Goal: Transaction & Acquisition: Subscribe to service/newsletter

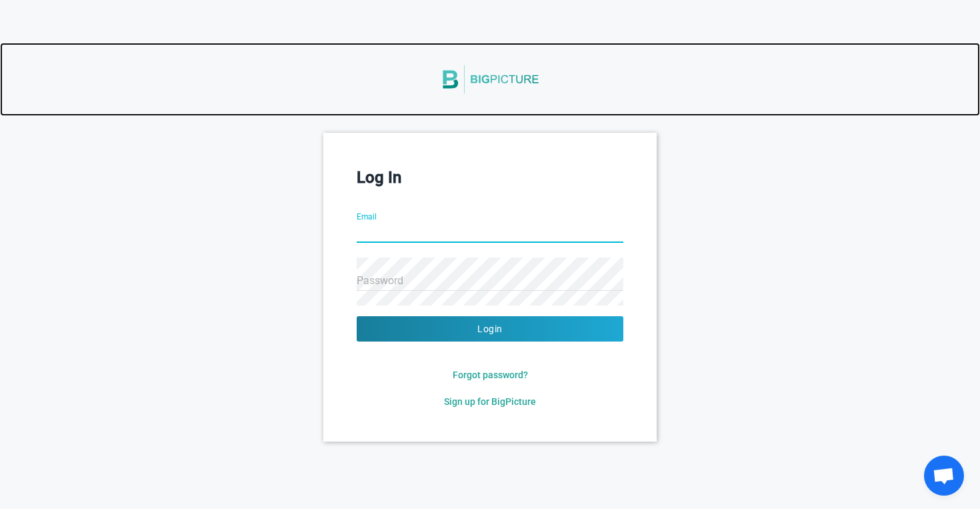
click at [488, 80] on img at bounding box center [490, 79] width 100 height 56
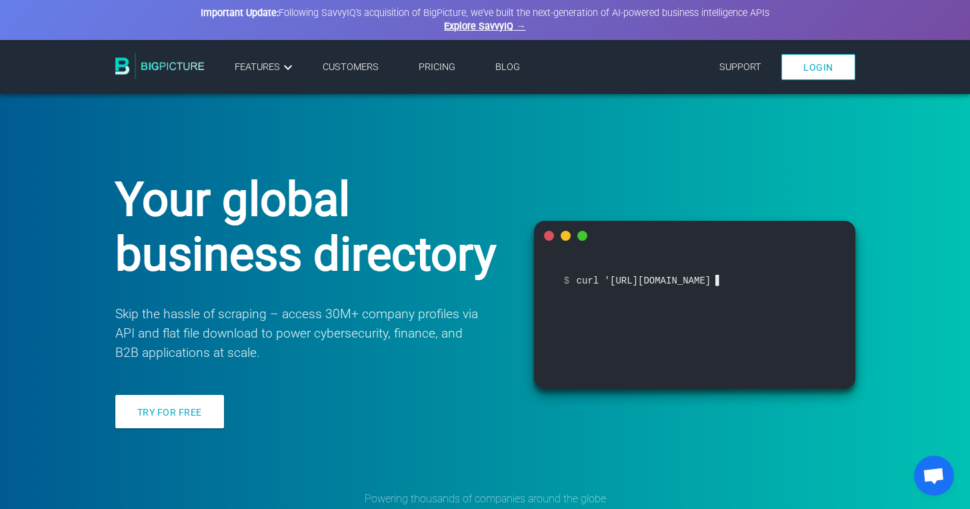
click at [445, 67] on link "Pricing" at bounding box center [437, 66] width 37 height 11
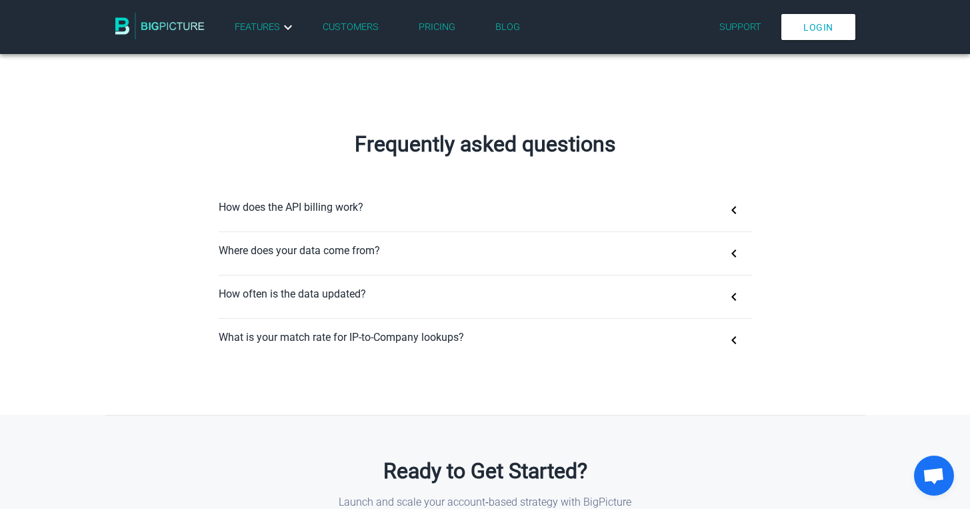
scroll to position [777, 0]
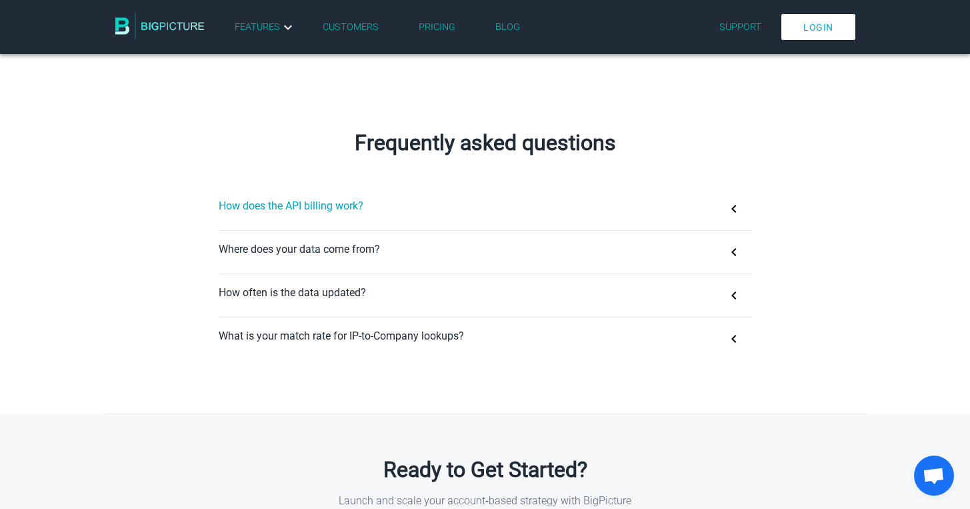
click at [735, 209] on button "How does the API billing work?" at bounding box center [485, 208] width 533 height 43
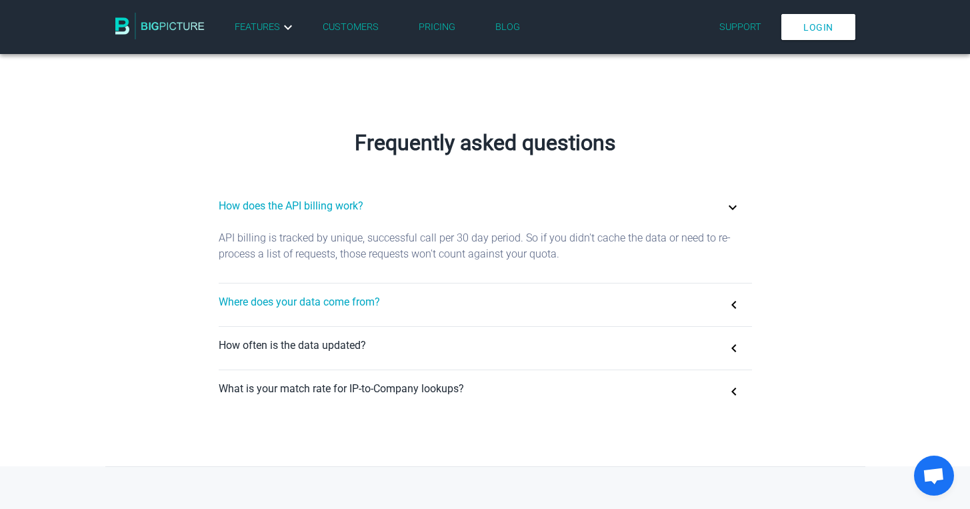
click at [734, 304] on button "Where does your data come from?" at bounding box center [485, 304] width 533 height 43
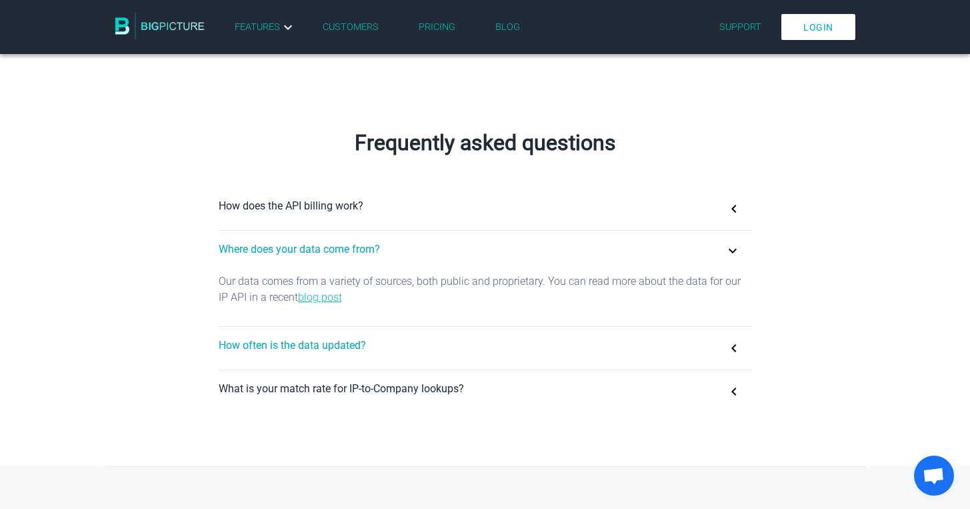
click at [732, 349] on button "How often is the data updated?" at bounding box center [485, 348] width 533 height 43
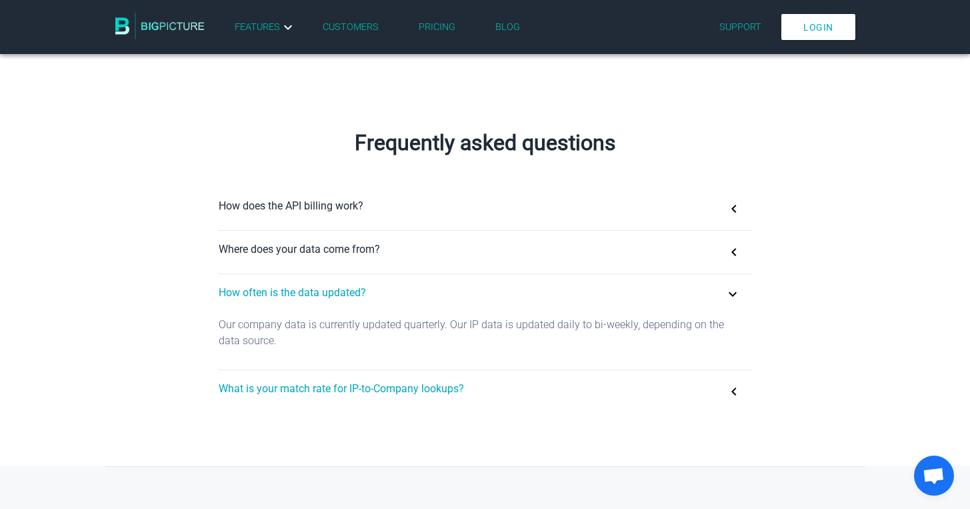
click at [733, 391] on button "What is your match rate for IP-to-Company lookups?" at bounding box center [485, 391] width 533 height 43
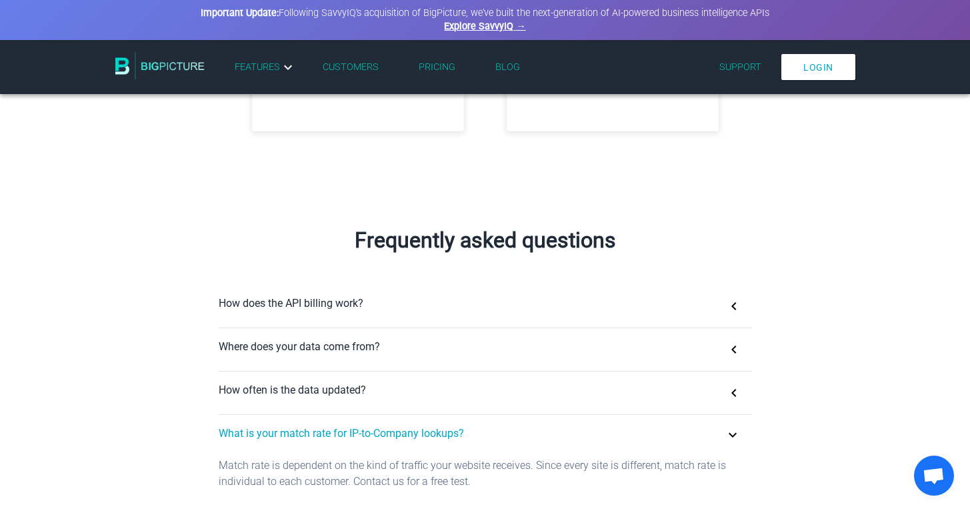
scroll to position [166, 0]
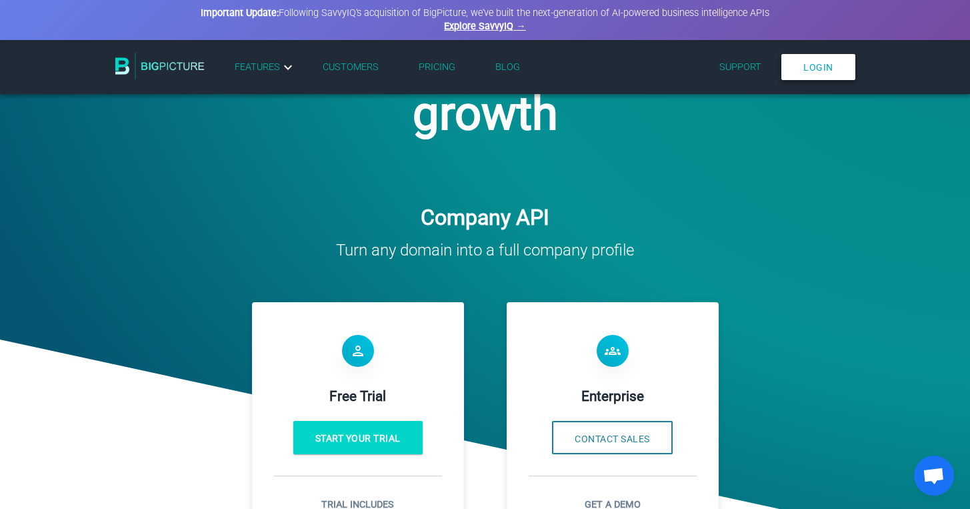
click at [813, 71] on link "Login" at bounding box center [818, 67] width 74 height 26
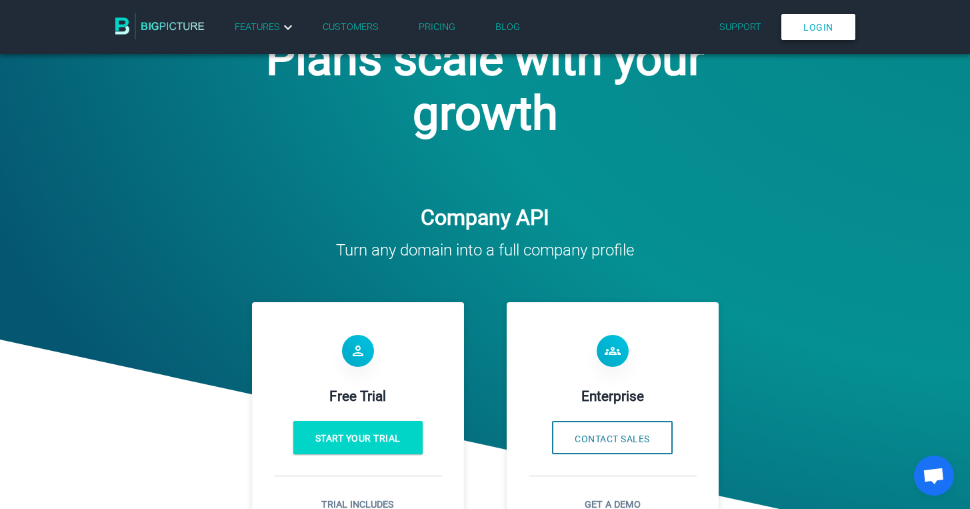
click at [795, 29] on link "Login" at bounding box center [818, 27] width 74 height 26
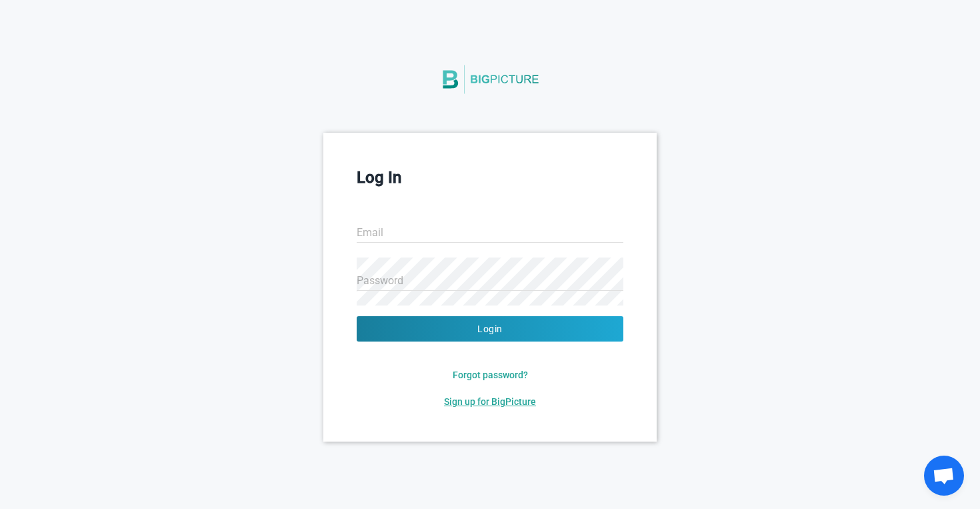
click at [486, 399] on span "Sign up for BigPicture" at bounding box center [490, 401] width 92 height 11
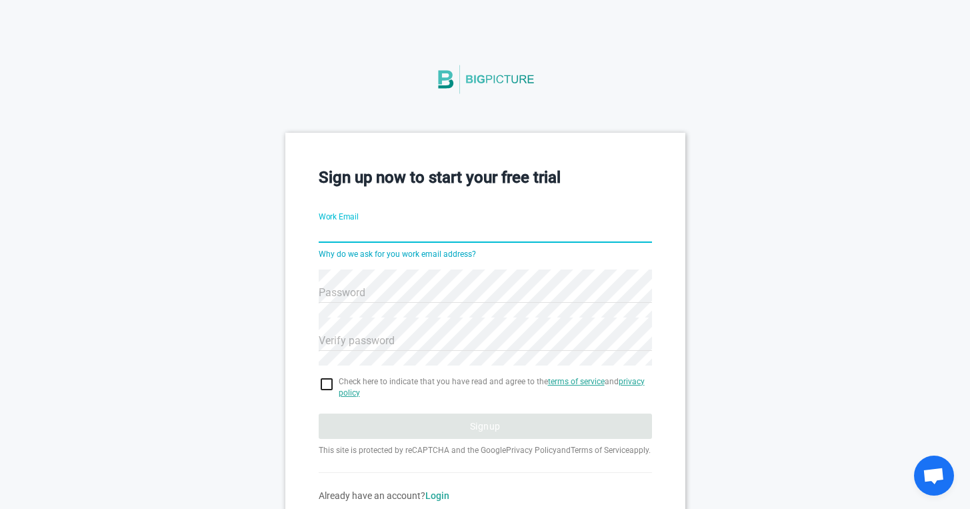
click at [351, 235] on input "Work Email" at bounding box center [485, 233] width 333 height 48
click at [361, 253] on link "Why do we ask for you work email address?" at bounding box center [397, 253] width 157 height 9
click at [420, 231] on input "Work Email" at bounding box center [485, 233] width 333 height 48
type input "erkin.yagci@roketsan.com.tr"
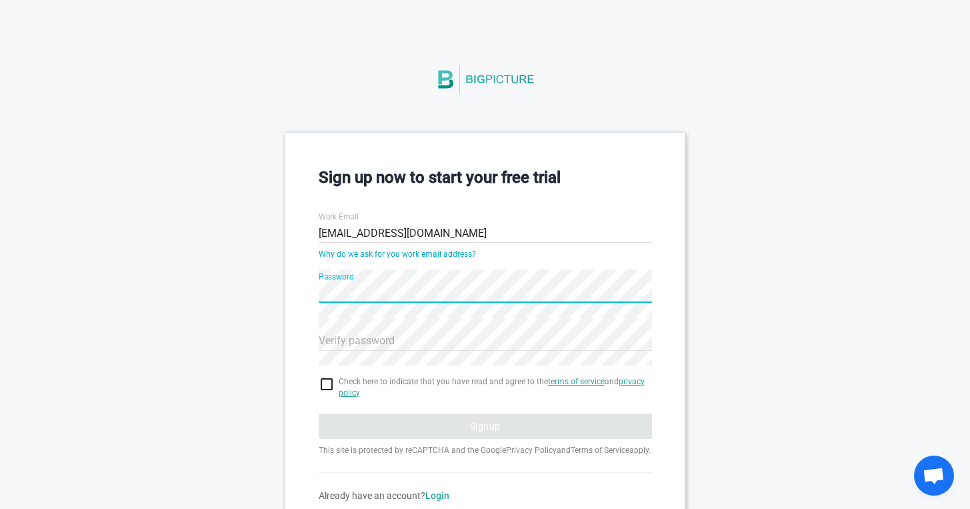
click at [268, 296] on div "Sign up now to start your free trial Work Email erkin.yagci@roketsan.com.tr Why…" at bounding box center [485, 334] width 970 height 402
click at [290, 288] on div "Sign up now to start your free trial Work Email erkin.yagci@roketsan.com.tr Why…" at bounding box center [485, 334] width 400 height 402
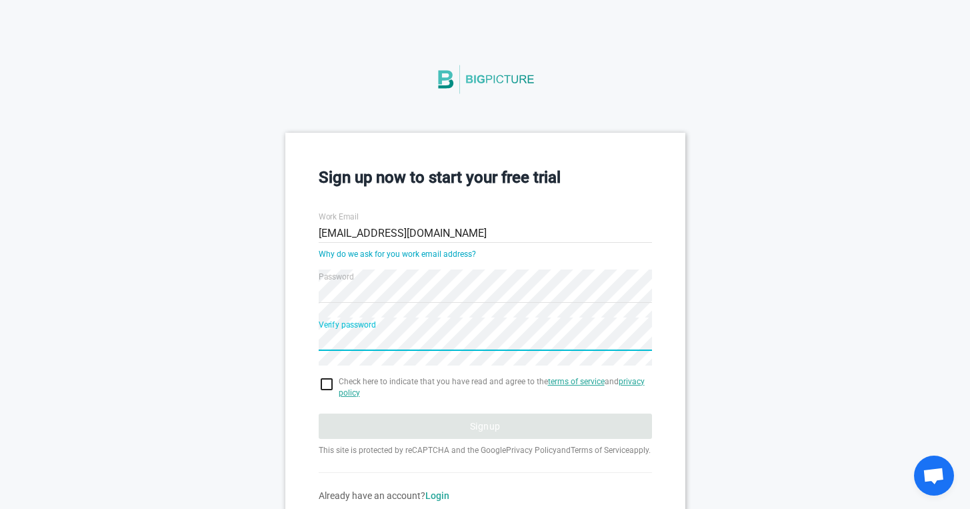
click at [327, 382] on input "checkbox" at bounding box center [485, 384] width 333 height 16
checkbox input "true"
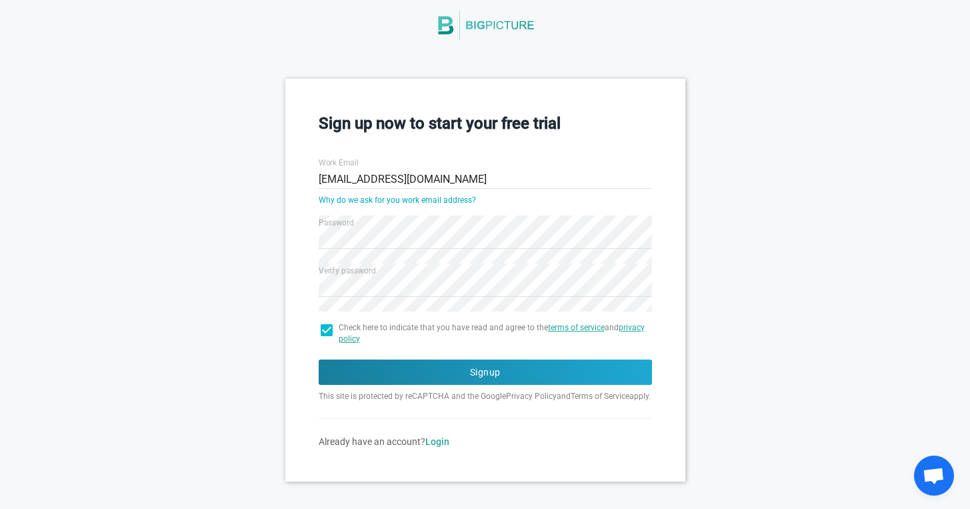
scroll to position [74, 0]
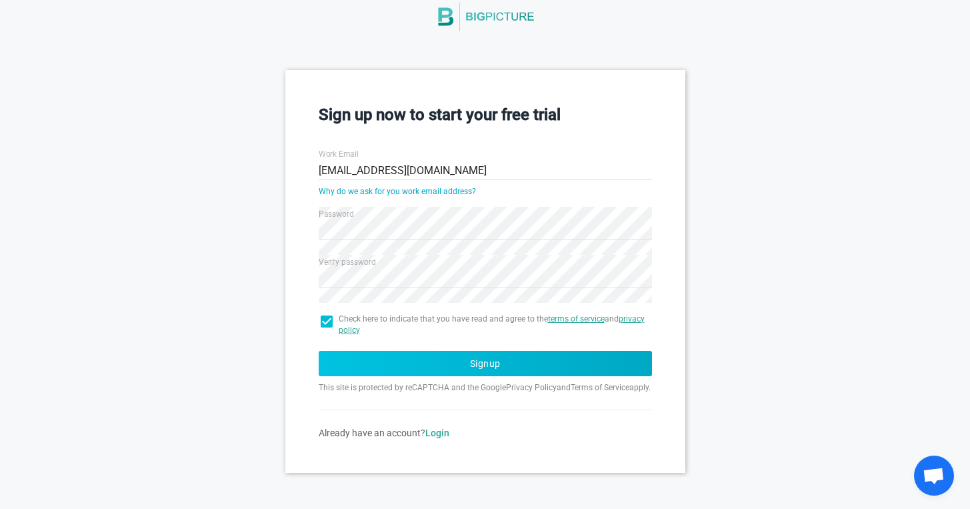
click at [468, 355] on button "Signup" at bounding box center [485, 363] width 333 height 25
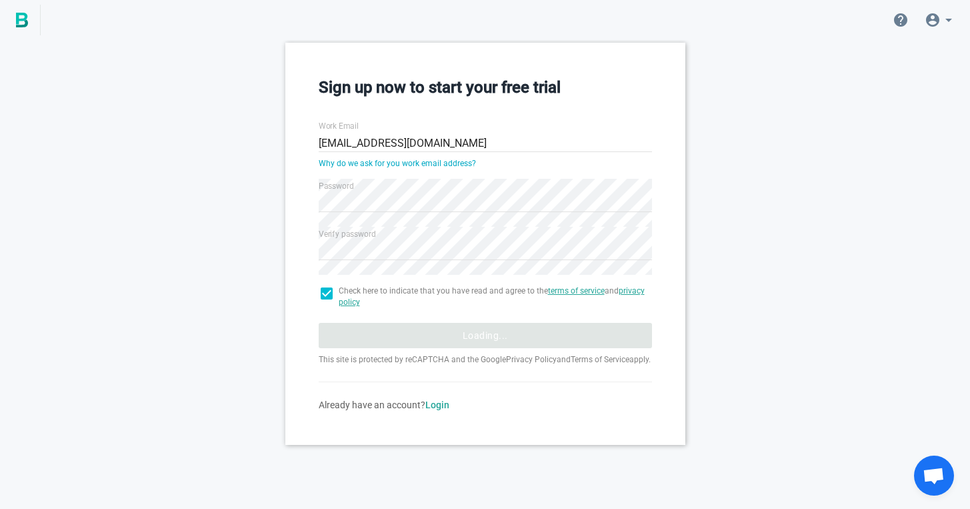
scroll to position [0, 0]
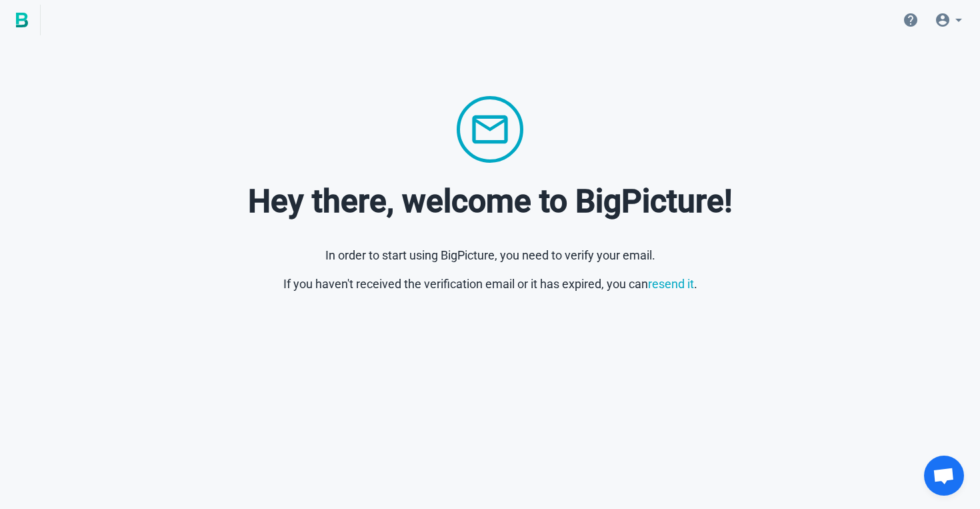
click at [24, 21] on img at bounding box center [22, 20] width 12 height 15
click at [949, 21] on icon at bounding box center [943, 20] width 16 height 16
click at [859, 52] on span "Account" at bounding box center [853, 57] width 35 height 11
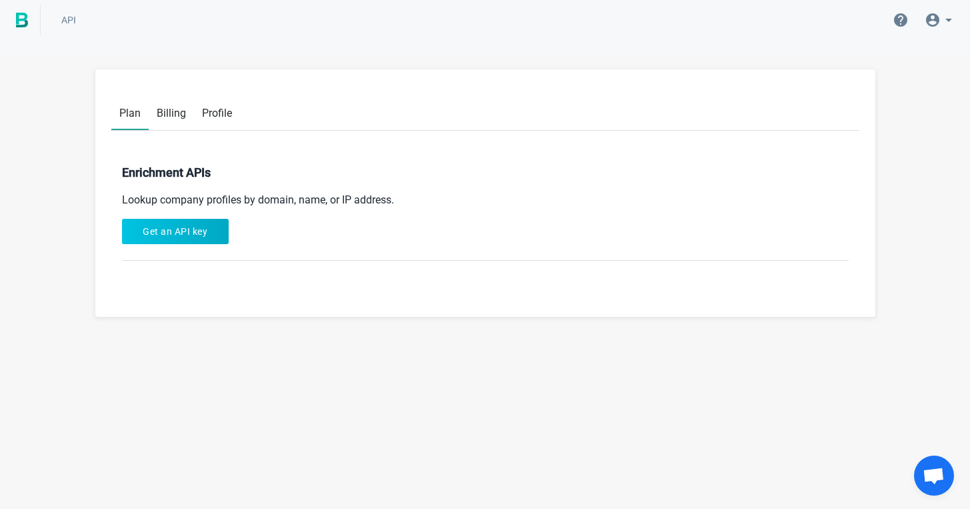
click at [163, 235] on button "Get an API key" at bounding box center [175, 231] width 107 height 25
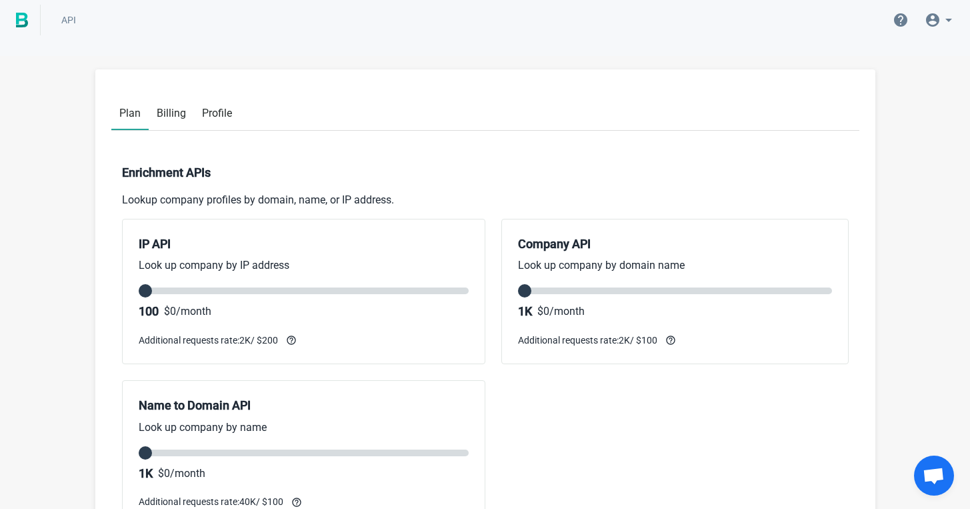
click at [179, 117] on span "Billing" at bounding box center [171, 113] width 29 height 13
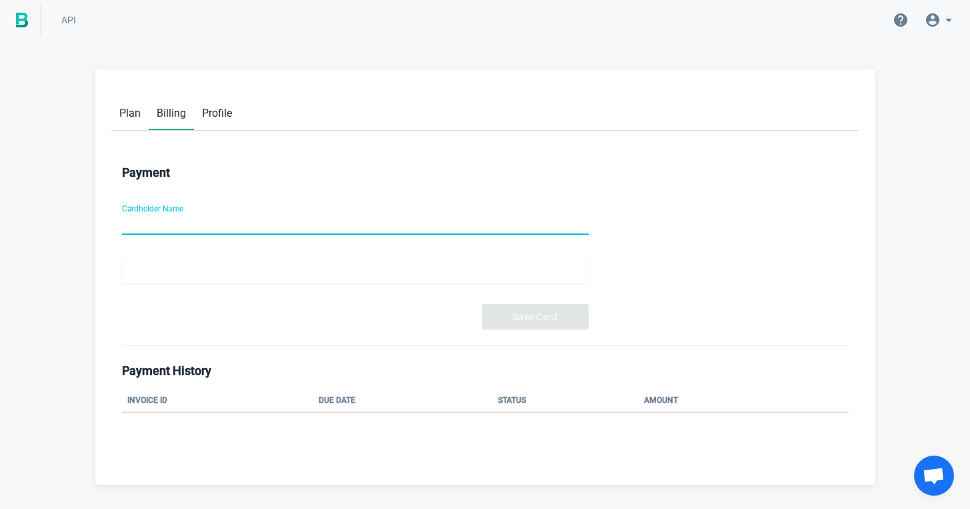
click at [215, 113] on span "Profile" at bounding box center [217, 113] width 30 height 13
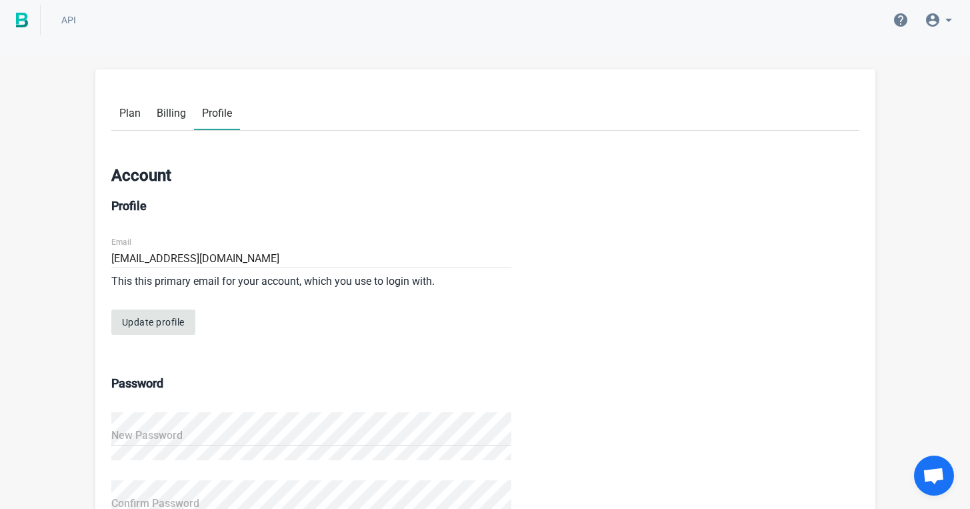
click at [138, 115] on span "Plan" at bounding box center [129, 113] width 21 height 13
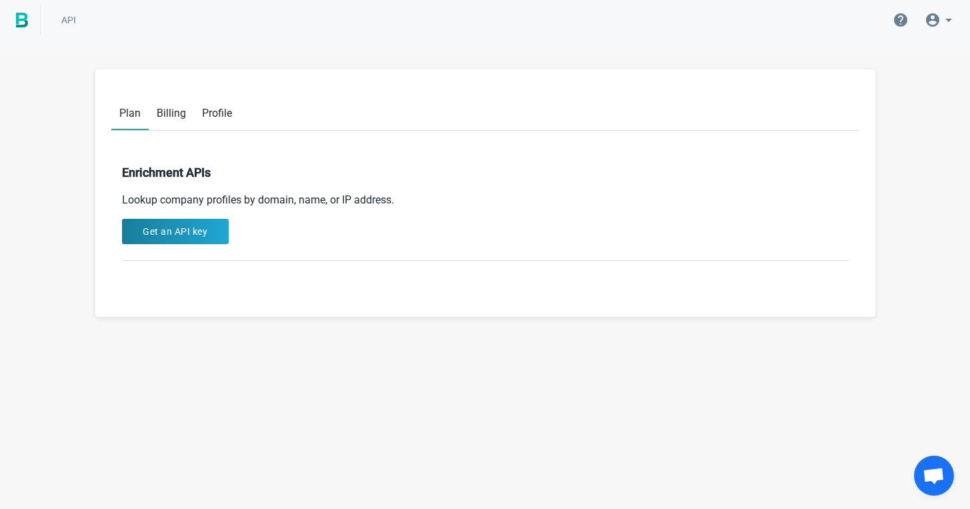
click at [25, 17] on img at bounding box center [22, 20] width 12 height 15
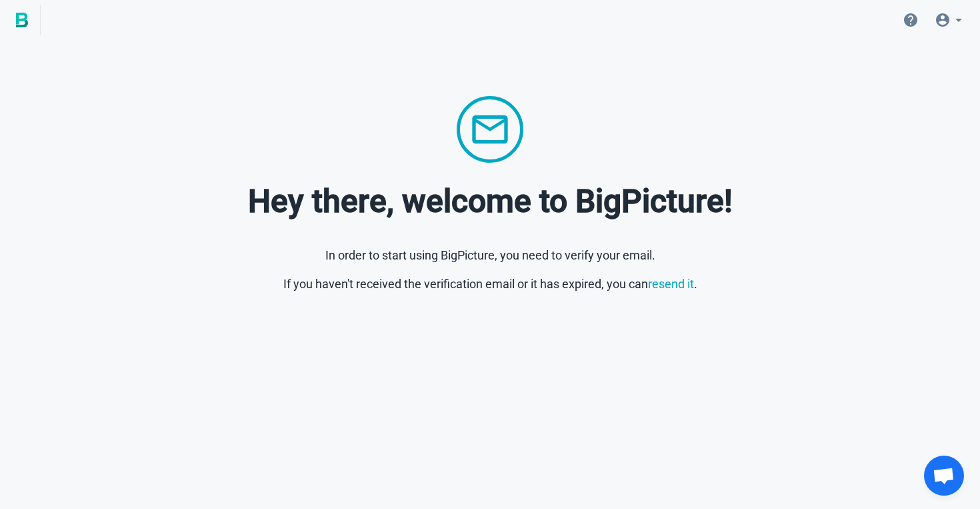
click at [956, 17] on icon at bounding box center [959, 20] width 16 height 16
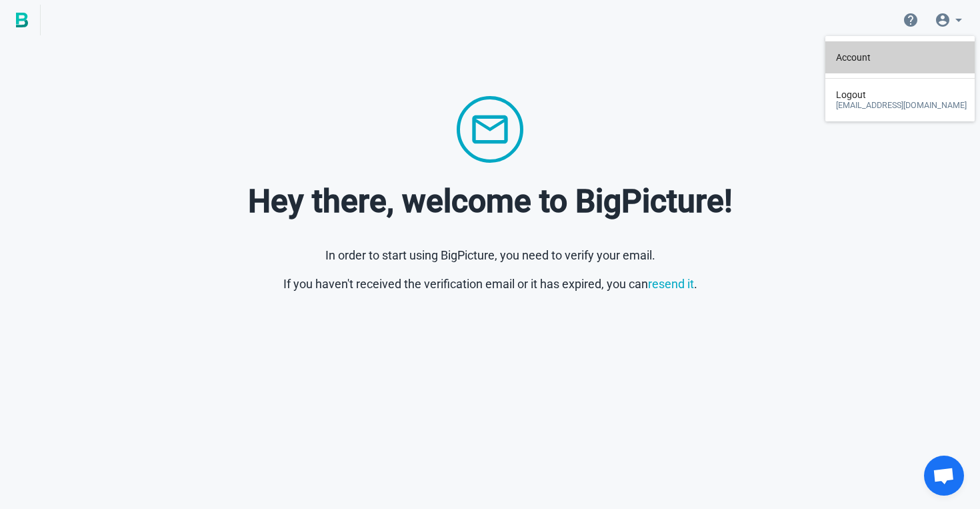
click at [855, 63] on link "Account" at bounding box center [901, 57] width 131 height 32
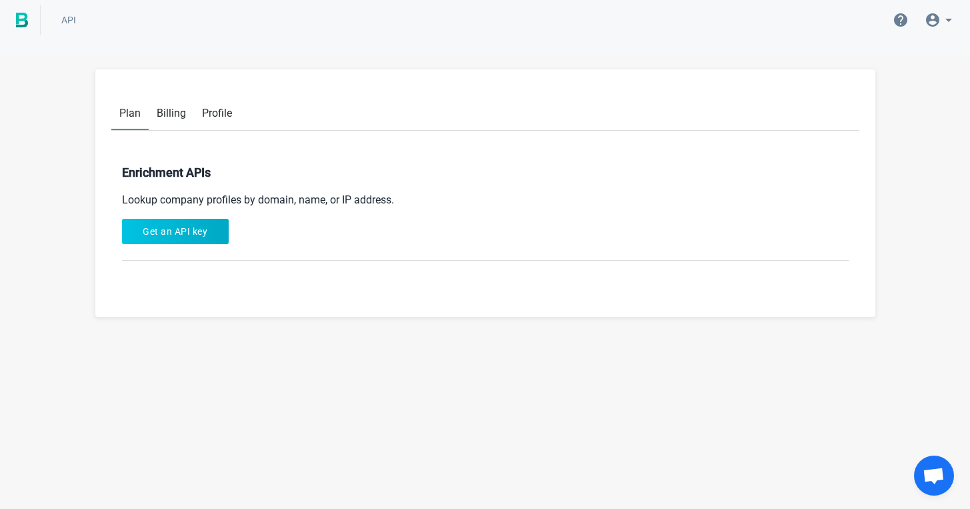
click at [188, 238] on button "Get an API key" at bounding box center [175, 231] width 107 height 25
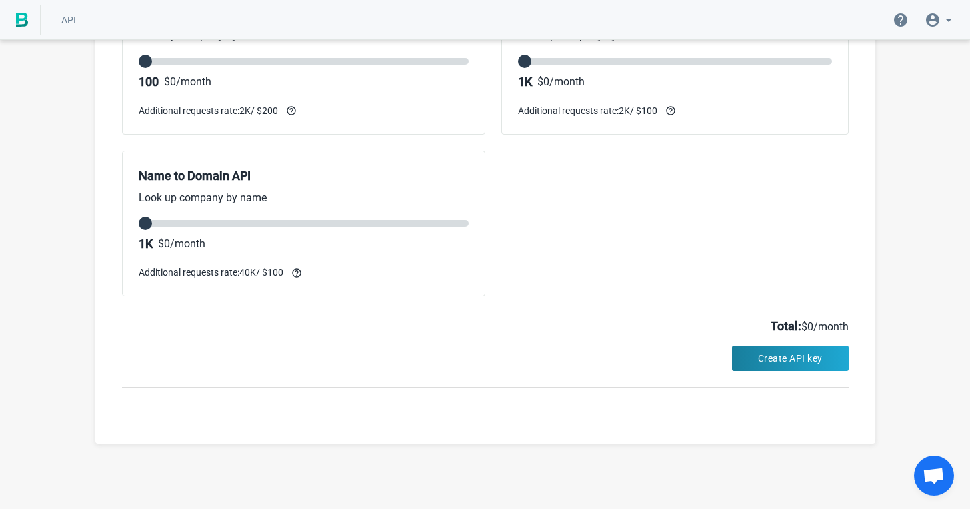
scroll to position [115, 0]
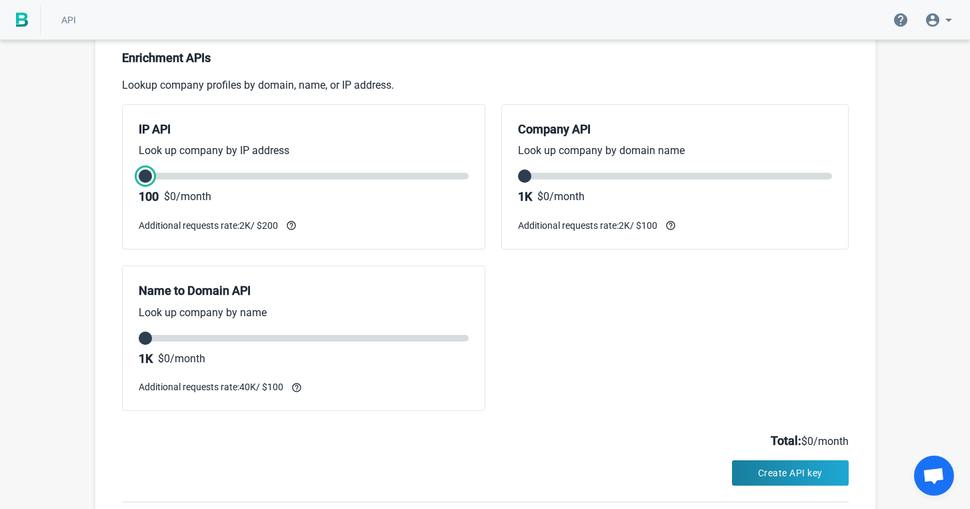
click at [149, 177] on input "range" at bounding box center [304, 176] width 330 height 7
drag, startPoint x: 529, startPoint y: 177, endPoint x: 621, endPoint y: 180, distance: 91.4
click at [621, 179] on input "range" at bounding box center [675, 176] width 314 height 7
drag, startPoint x: 629, startPoint y: 177, endPoint x: 457, endPoint y: 161, distance: 172.8
click at [518, 173] on input "range" at bounding box center [675, 176] width 314 height 7
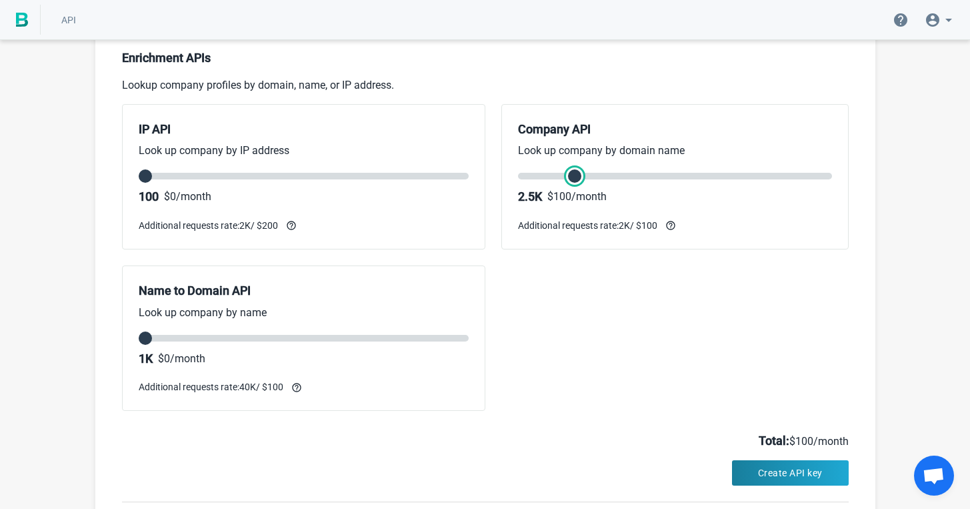
drag, startPoint x: 527, startPoint y: 177, endPoint x: 550, endPoint y: 178, distance: 23.4
click at [550, 178] on input "range" at bounding box center [675, 176] width 314 height 7
drag, startPoint x: 576, startPoint y: 177, endPoint x: 606, endPoint y: 177, distance: 30.0
click at [606, 177] on input "range" at bounding box center [675, 176] width 314 height 7
click at [903, 19] on icon at bounding box center [900, 19] width 13 height 13
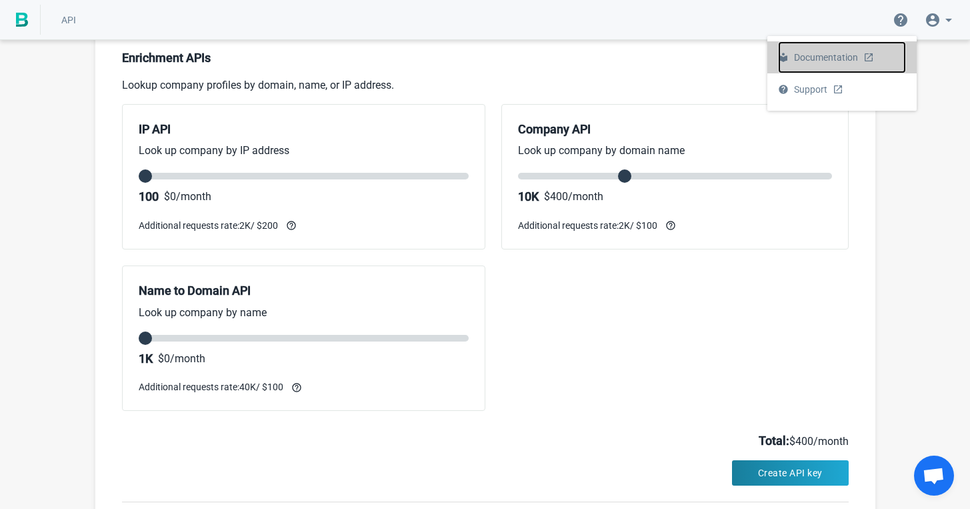
click at [847, 55] on span "Documentation" at bounding box center [826, 57] width 64 height 32
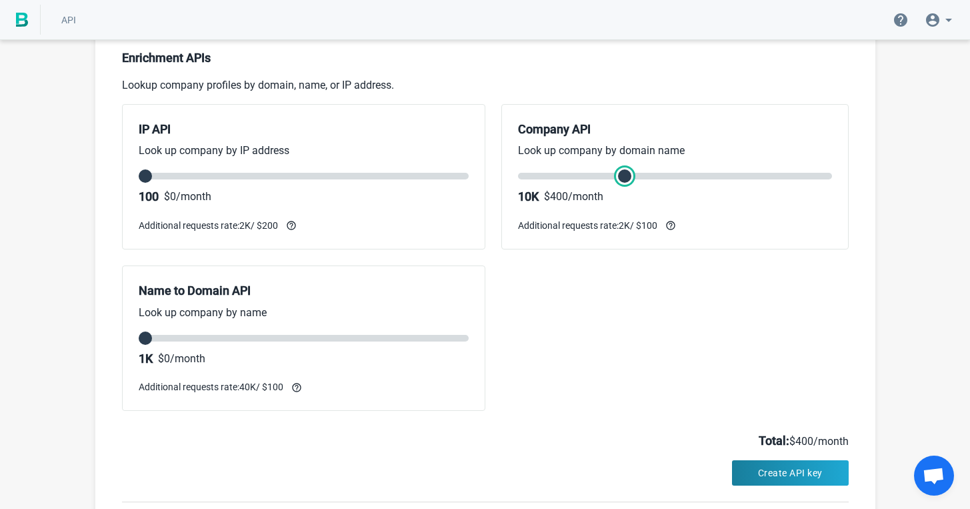
click at [626, 177] on input "range" at bounding box center [675, 176] width 314 height 7
drag, startPoint x: 626, startPoint y: 171, endPoint x: 696, endPoint y: 173, distance: 70.0
click at [696, 173] on input "range" at bounding box center [675, 176] width 314 height 7
drag, startPoint x: 672, startPoint y: 177, endPoint x: 700, endPoint y: 179, distance: 28.1
click at [700, 179] on input "range" at bounding box center [675, 176] width 314 height 7
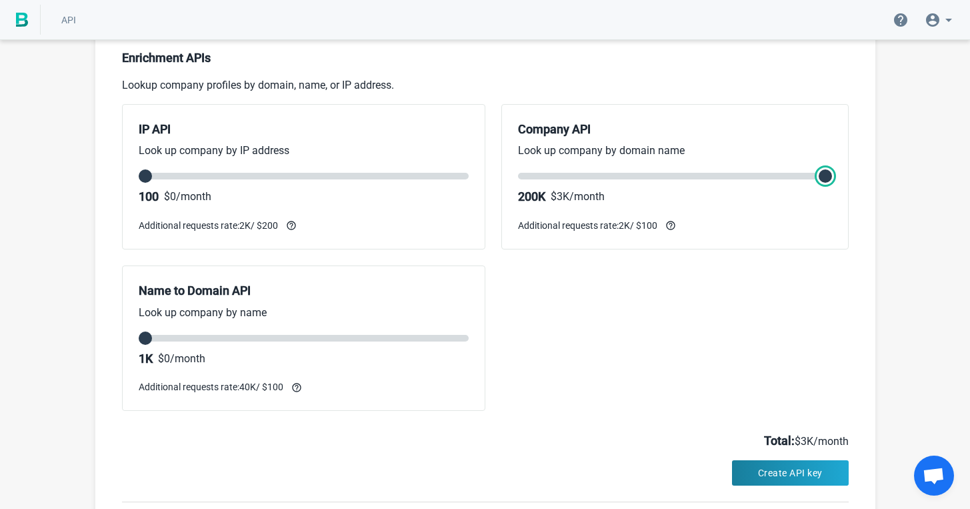
drag, startPoint x: 726, startPoint y: 175, endPoint x: 855, endPoint y: 181, distance: 129.5
click at [832, 179] on input "range" at bounding box center [675, 176] width 314 height 7
drag, startPoint x: 829, startPoint y: 175, endPoint x: 555, endPoint y: 147, distance: 275.4
type input "1"
click at [555, 173] on input "range" at bounding box center [675, 176] width 314 height 7
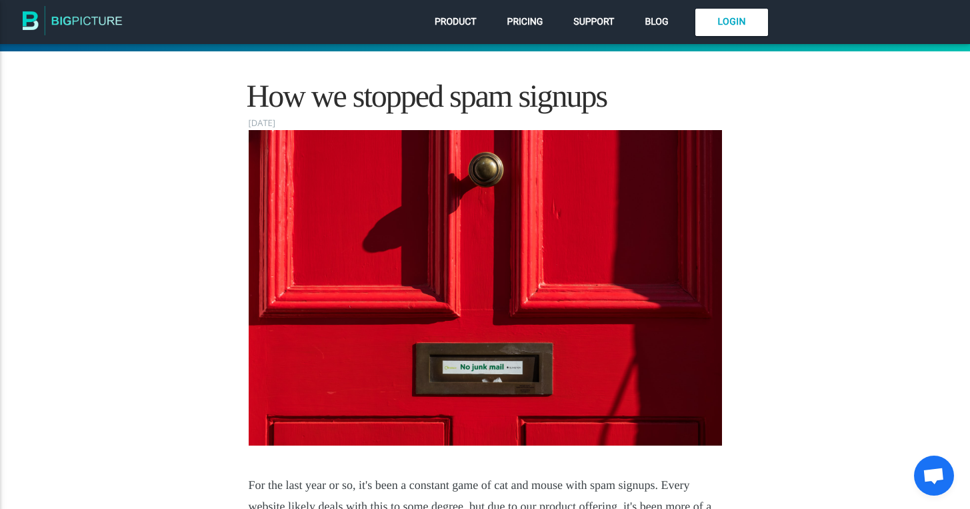
scroll to position [179, 0]
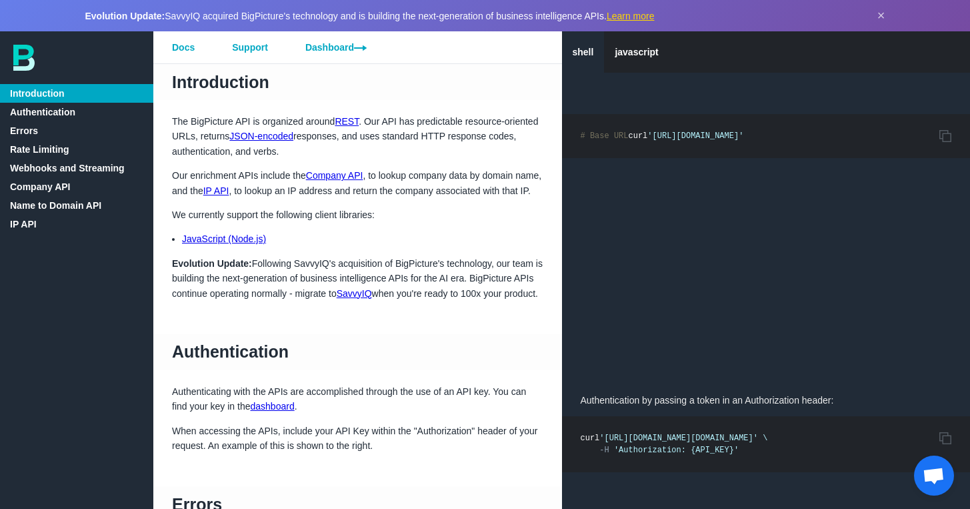
click at [53, 187] on link "Company API" at bounding box center [76, 186] width 153 height 19
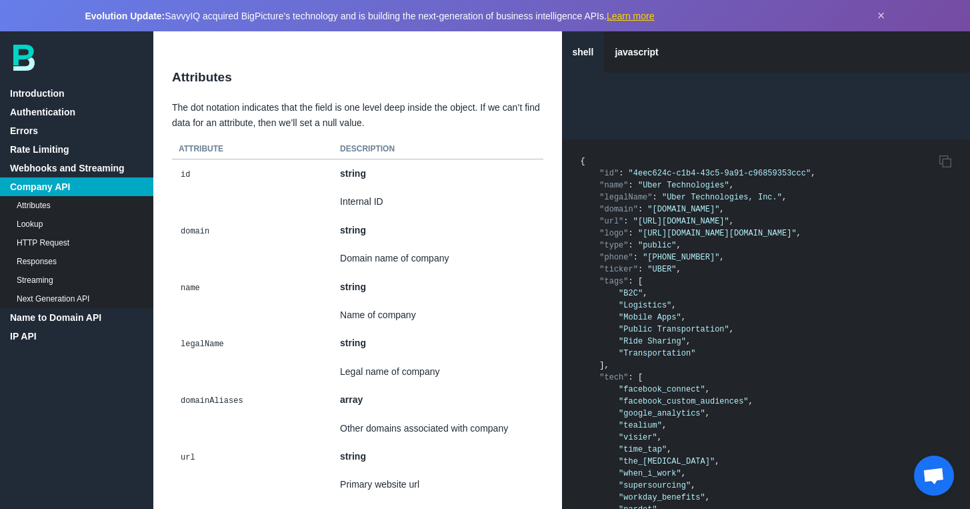
scroll to position [2825, 0]
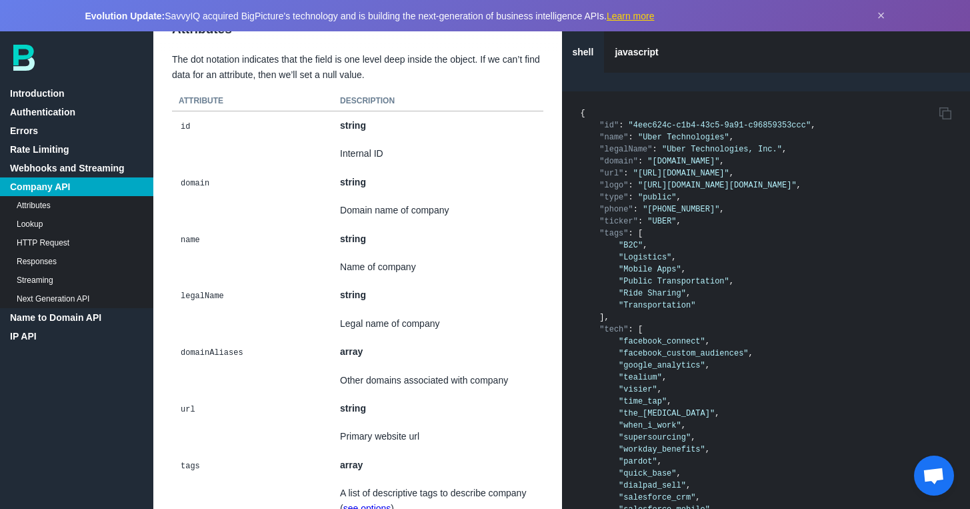
scroll to position [2984, 0]
